Goal: Find specific page/section: Find specific page/section

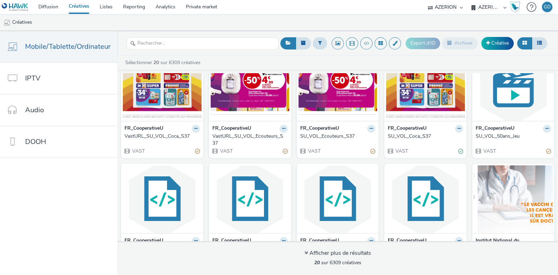
scroll to position [87, 0]
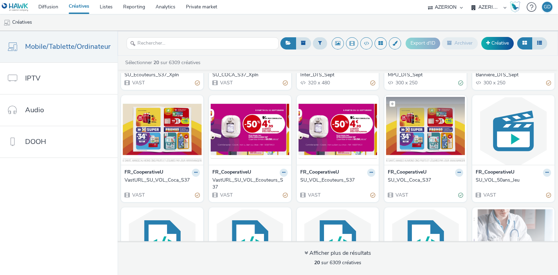
click at [410, 140] on img at bounding box center [425, 131] width 79 height 68
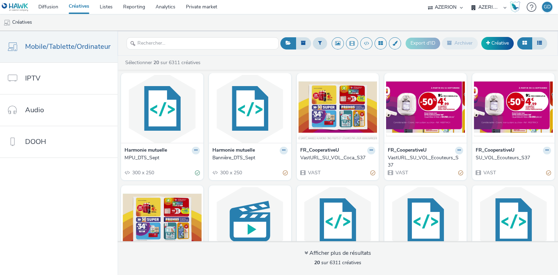
scroll to position [131, 0]
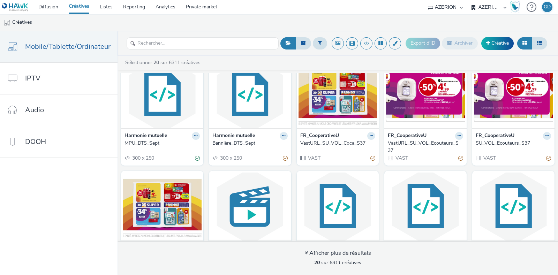
click at [318, 140] on div "VastURL_SU_VOL_Coca_S37" at bounding box center [336, 143] width 73 height 7
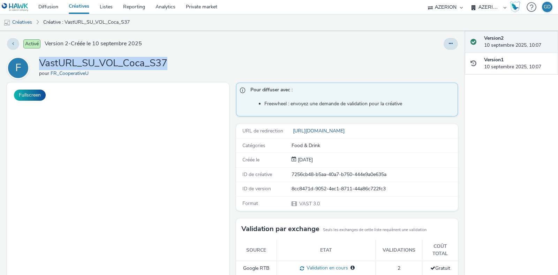
drag, startPoint x: 38, startPoint y: 61, endPoint x: 169, endPoint y: 67, distance: 130.7
click at [170, 67] on div "F VastURL_SU_VOL_Coca_S37 pour FR_CooperativeU" at bounding box center [232, 68] width 451 height 22
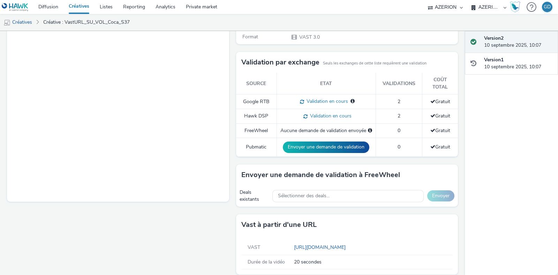
scroll to position [173, 0]
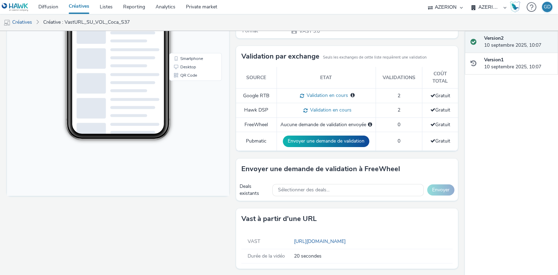
click at [286, 241] on div "VAST" at bounding box center [268, 241] width 52 height 7
click at [302, 240] on link "[URL][DOMAIN_NAME]" at bounding box center [321, 241] width 54 height 7
click at [106, 8] on link "Listes" at bounding box center [106, 7] width 23 height 14
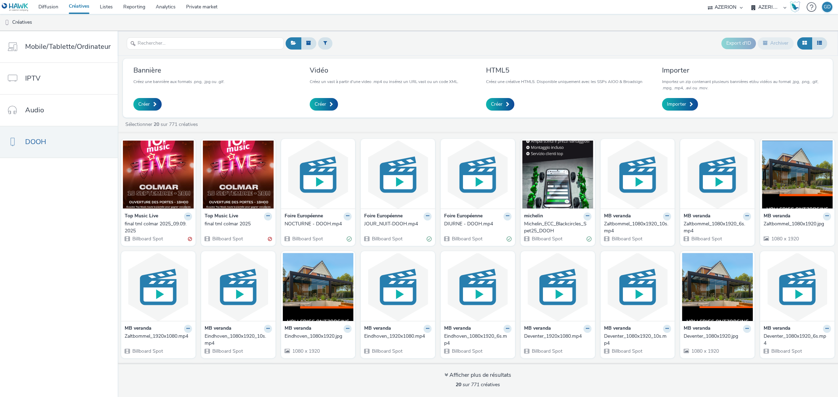
click at [417, 52] on header "Export d'ID Archiver" at bounding box center [478, 43] width 720 height 25
